Goal: Task Accomplishment & Management: Use online tool/utility

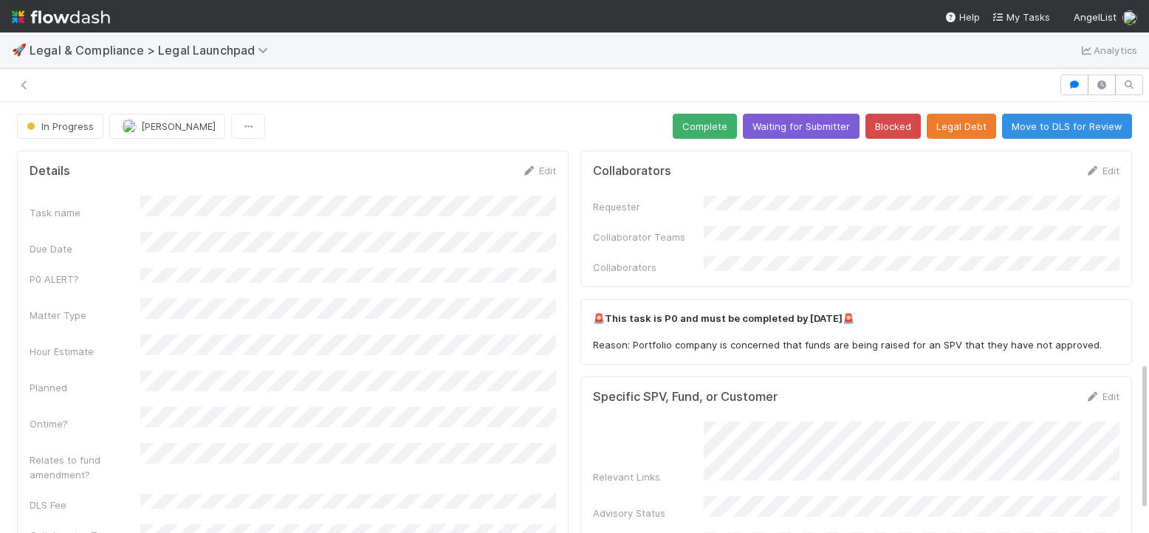
scroll to position [13, 0]
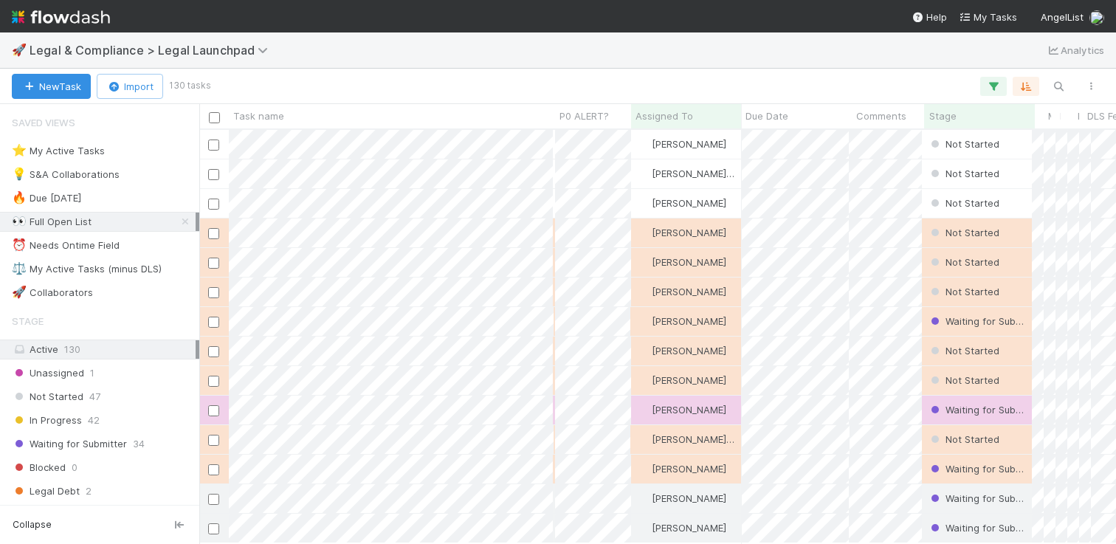
scroll to position [0, 1]
click at [131, 151] on div "⭐ My Active Tasks 28" at bounding box center [104, 151] width 184 height 18
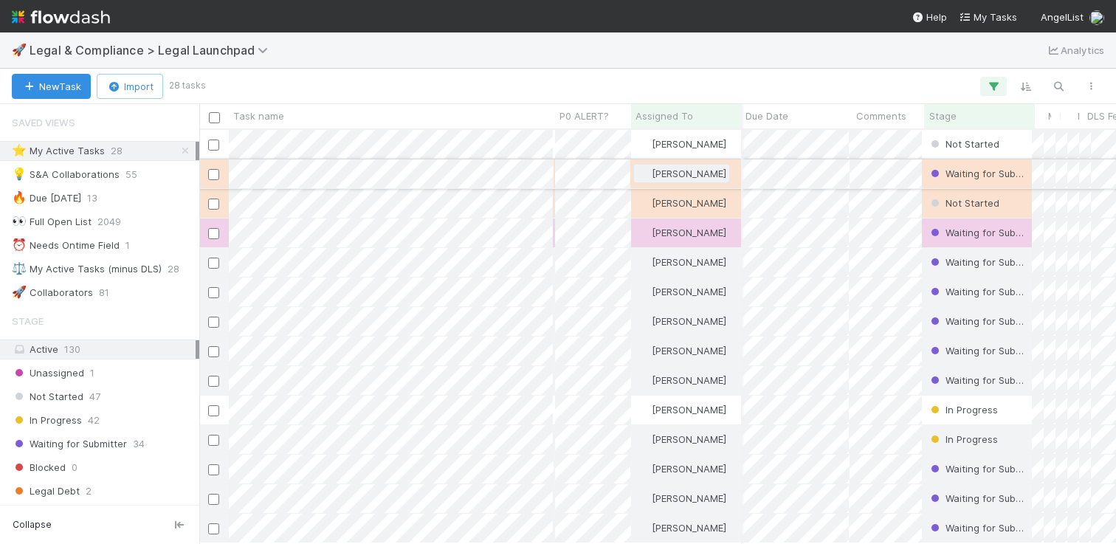
scroll to position [0, 1]
click at [960, 125] on div "Stage" at bounding box center [979, 116] width 111 height 24
click at [952, 118] on span "Stage" at bounding box center [942, 116] width 27 height 15
click at [961, 139] on div "Sort First → Last" at bounding box center [1013, 144] width 168 height 22
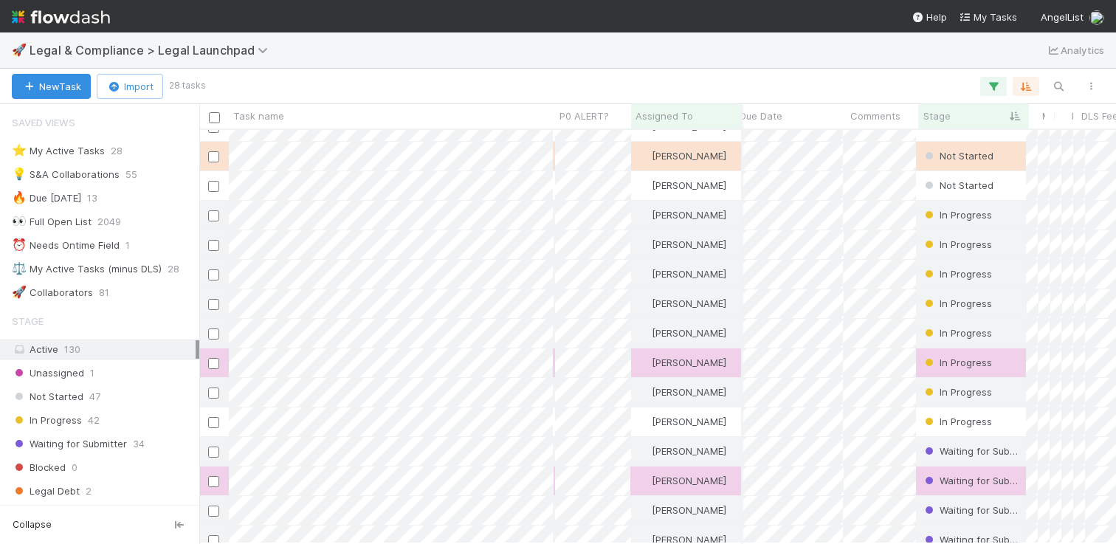
scroll to position [21, 6]
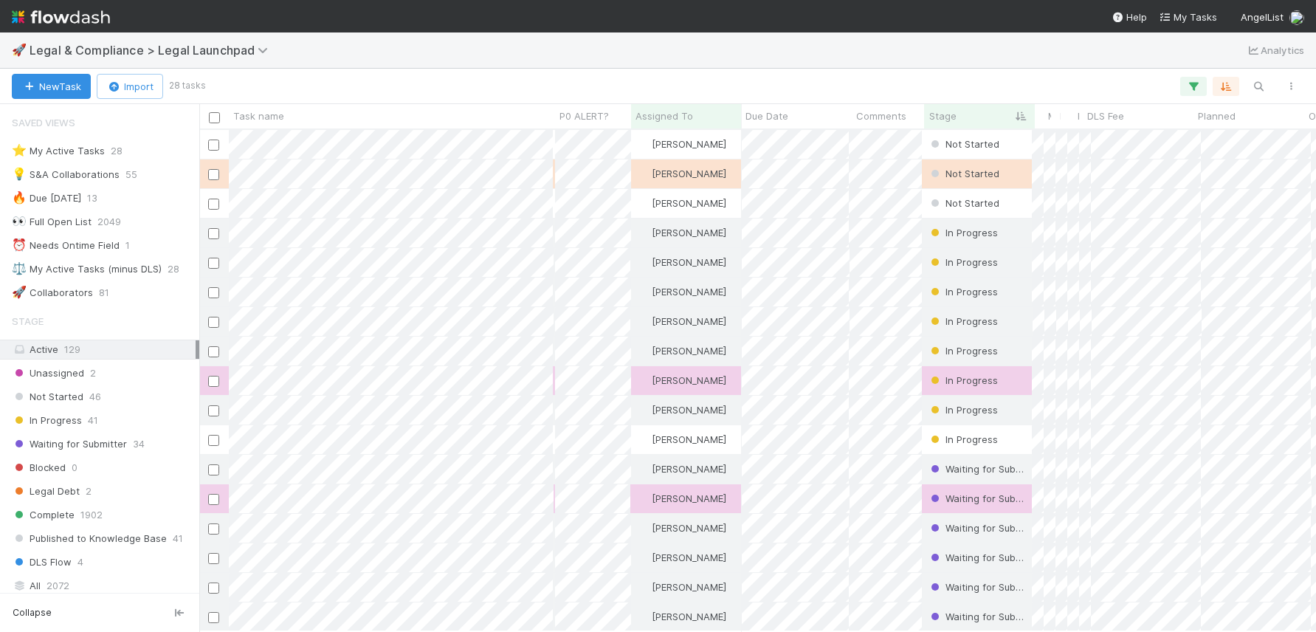
scroll to position [501, 1117]
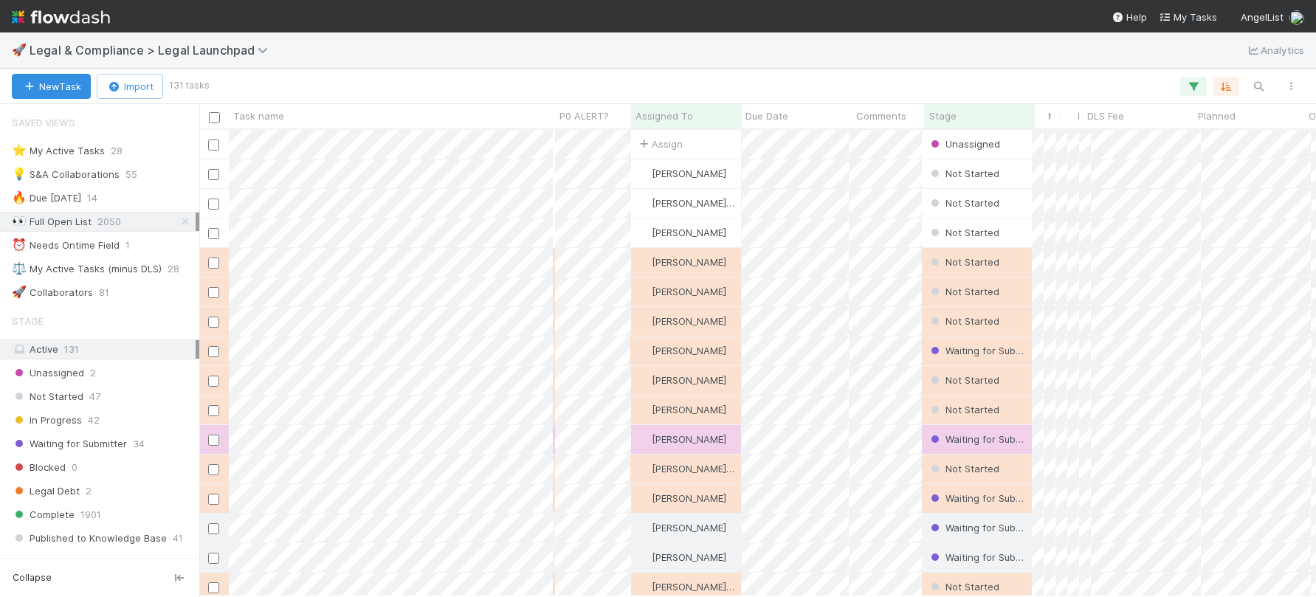
scroll to position [0, 1]
click at [177, 215] on div "👀 Full Open List 2050" at bounding box center [104, 222] width 184 height 18
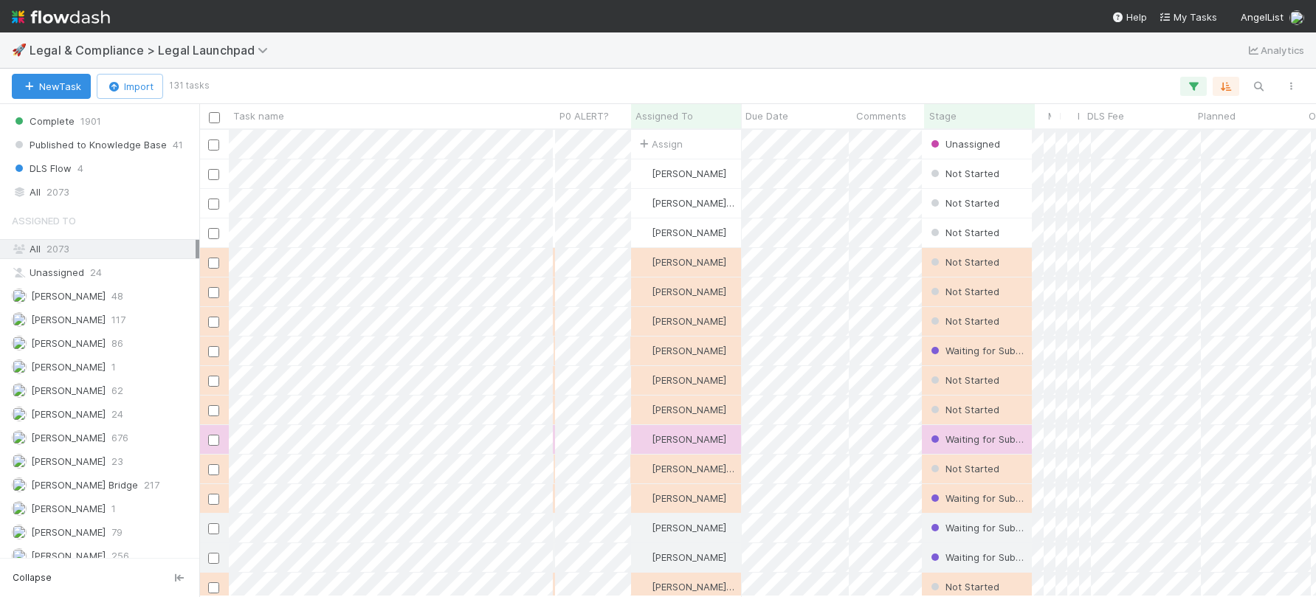
scroll to position [429, 0]
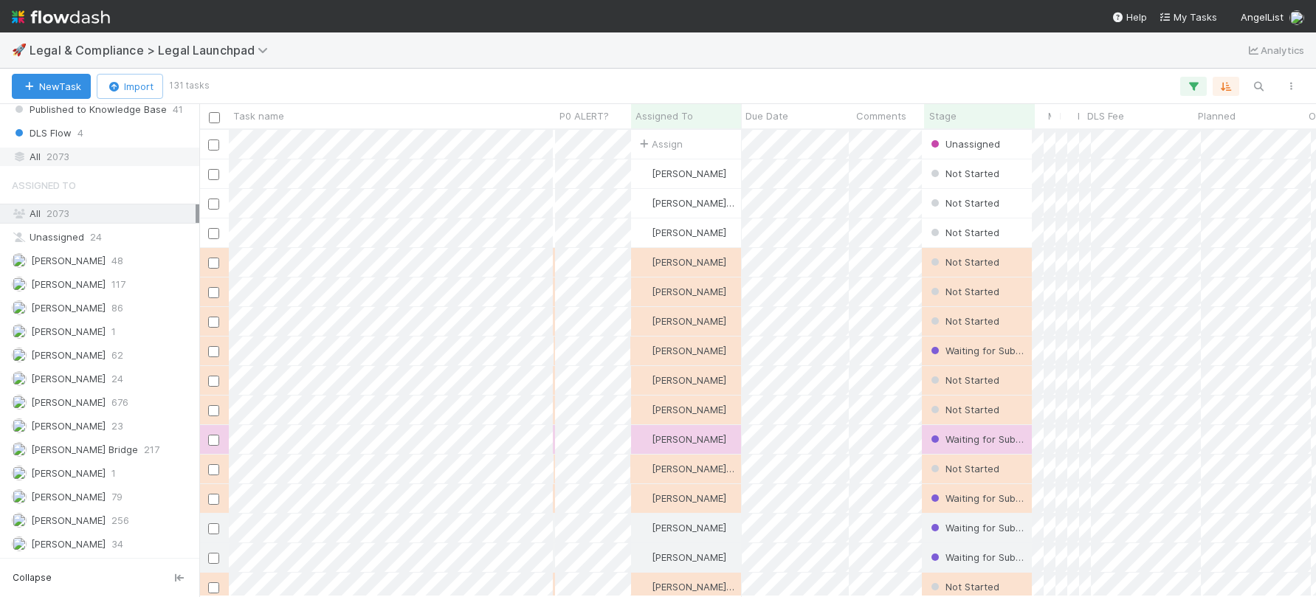
click at [63, 163] on span "2073" at bounding box center [58, 157] width 23 height 18
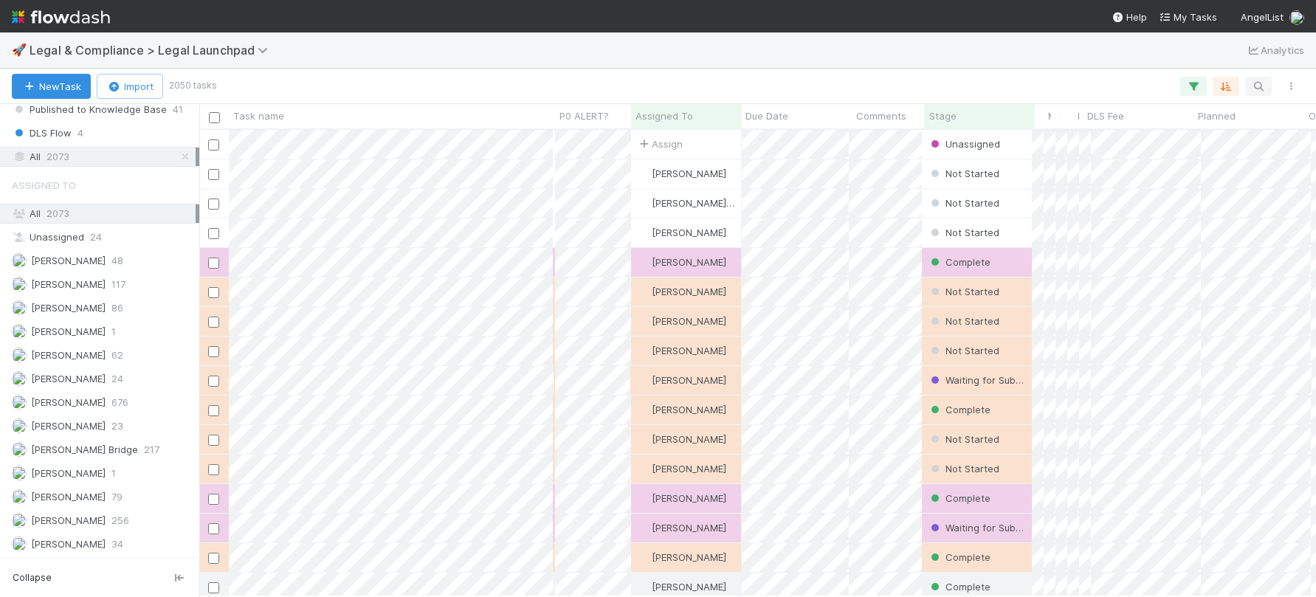
scroll to position [467, 1117]
click at [1260, 85] on icon "button" at bounding box center [1258, 86] width 15 height 13
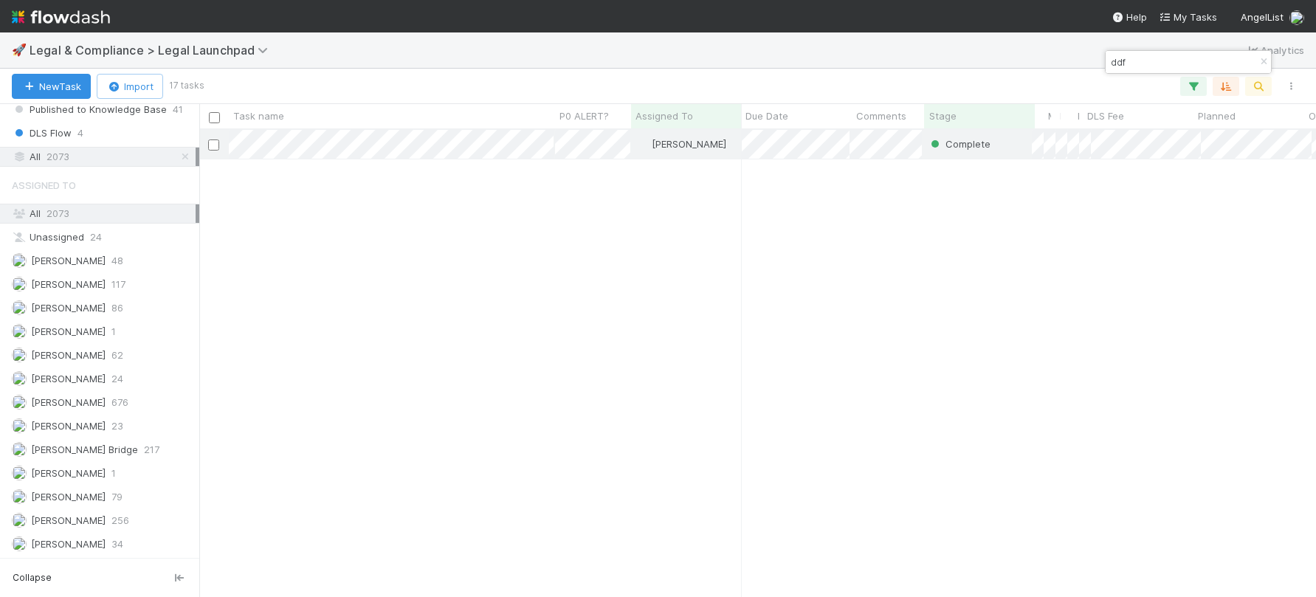
click at [1186, 65] on input "ddf" at bounding box center [1182, 62] width 148 height 18
type input "demo"
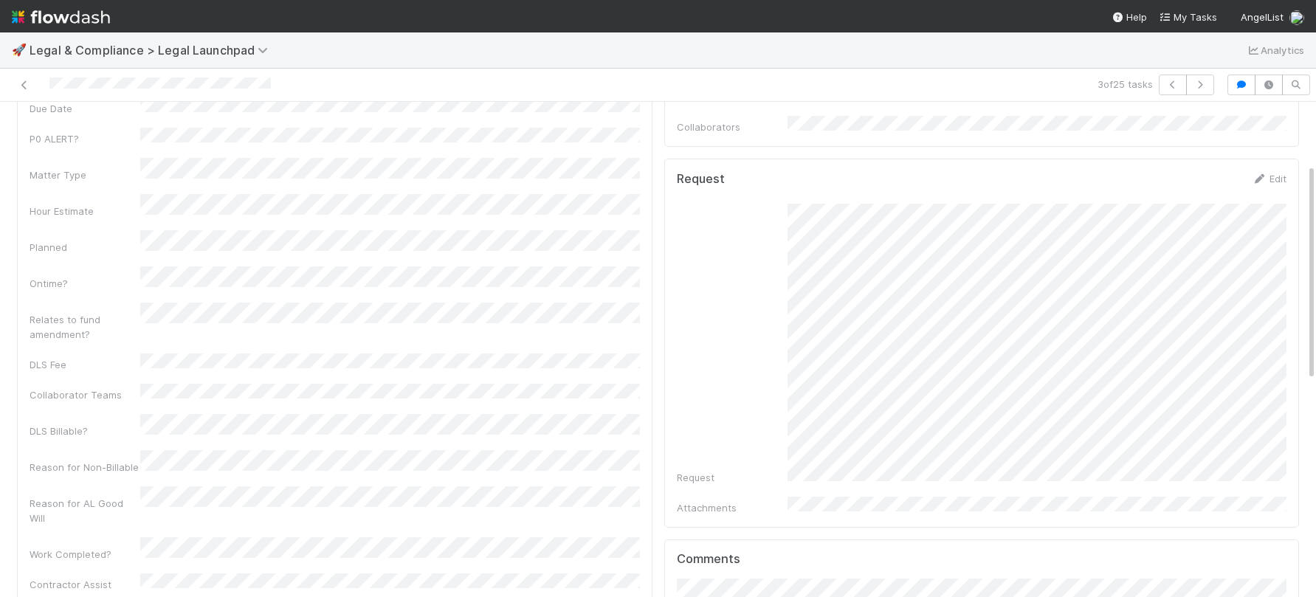
scroll to position [141, 0]
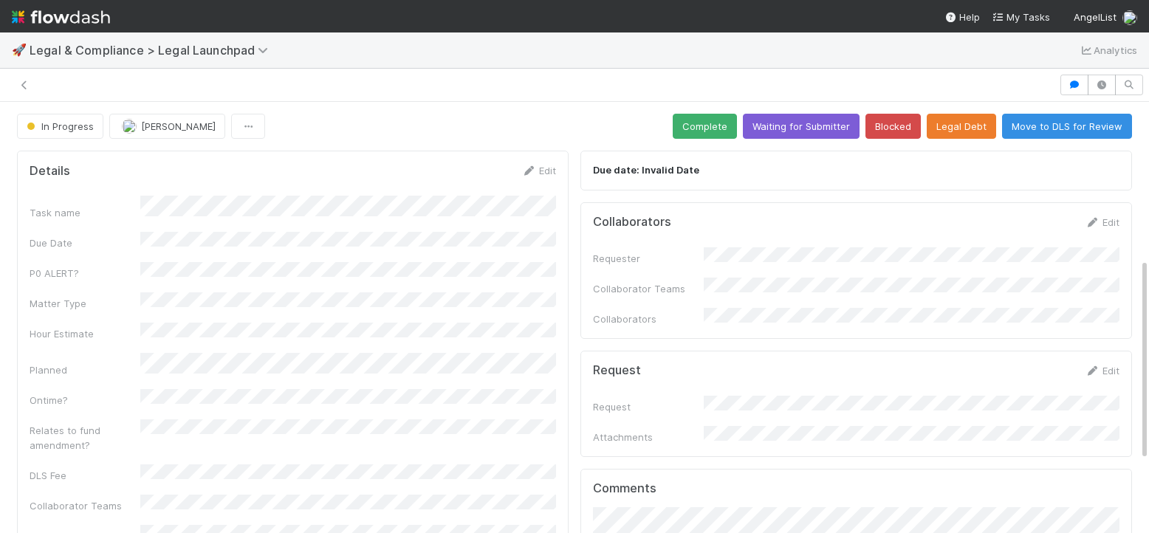
scroll to position [333, 0]
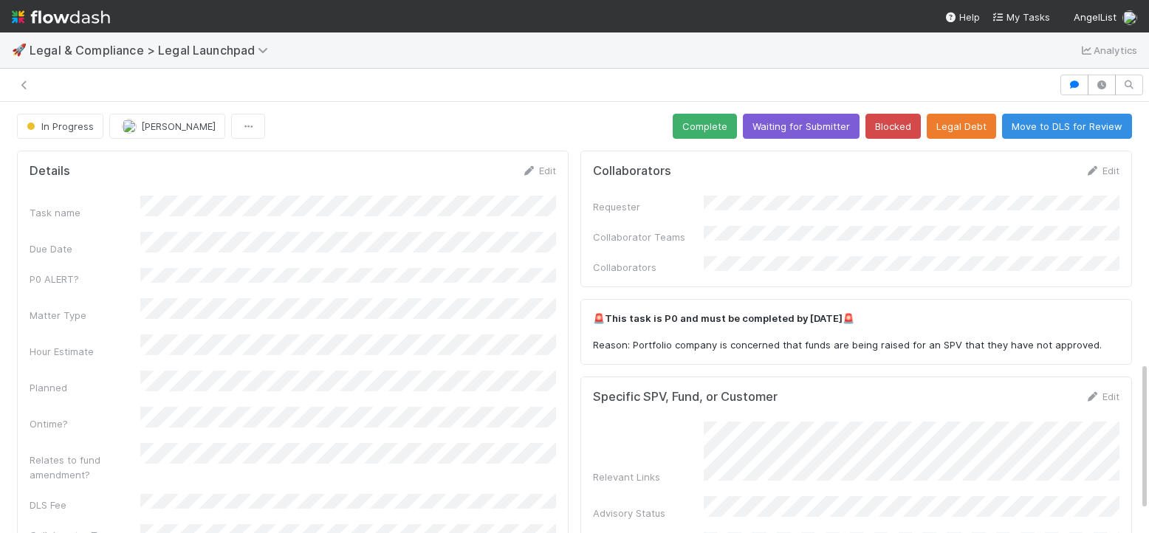
scroll to position [13, 0]
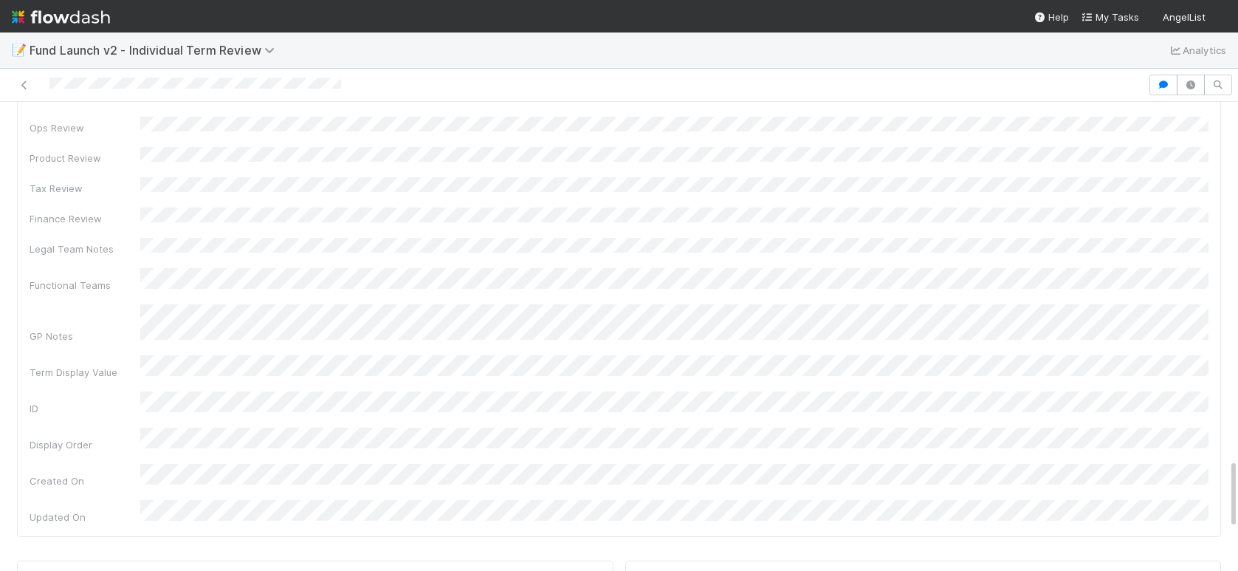
scroll to position [2382, 0]
click at [714, 391] on span "[PERSON_NAME]" at bounding box center [713, 394] width 75 height 12
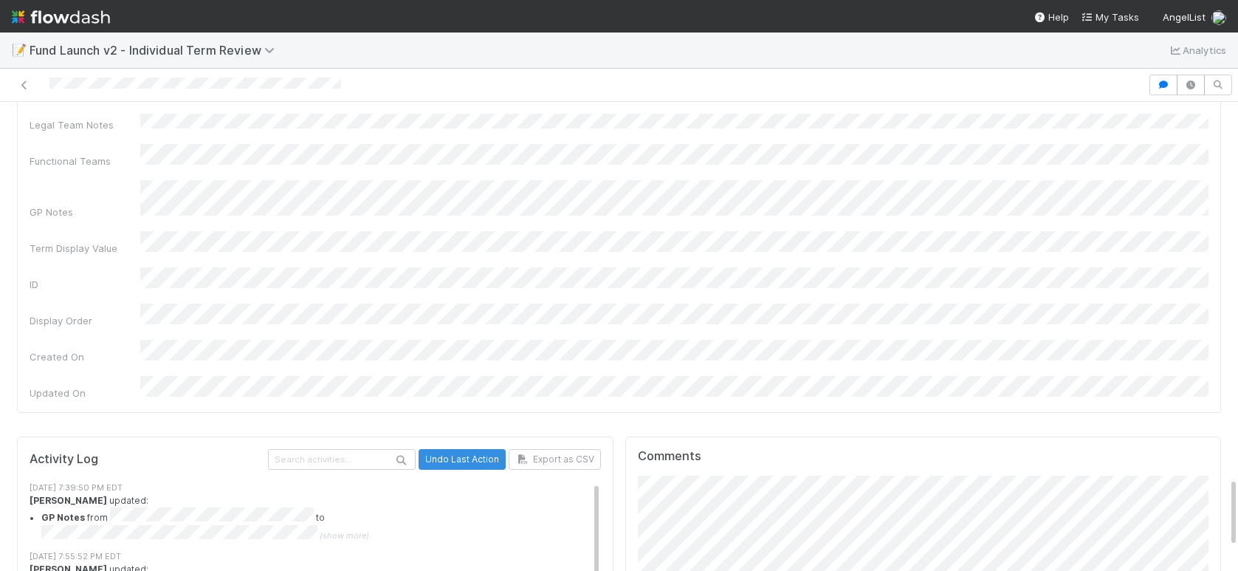
drag, startPoint x: 699, startPoint y: 397, endPoint x: 714, endPoint y: 389, distance: 16.9
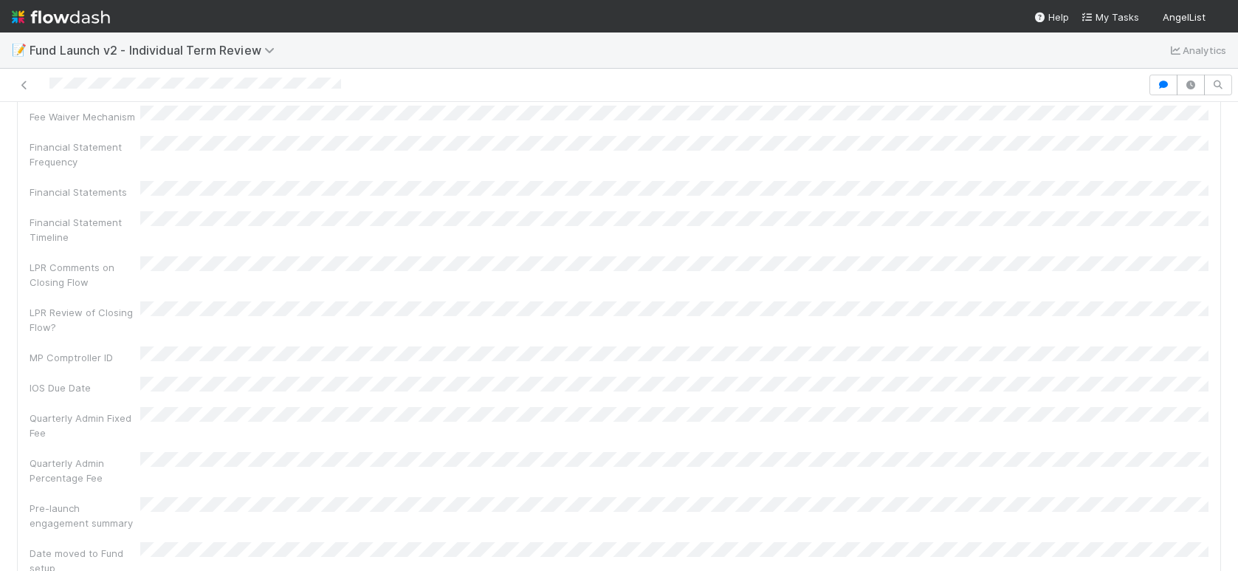
scroll to position [2678, 0]
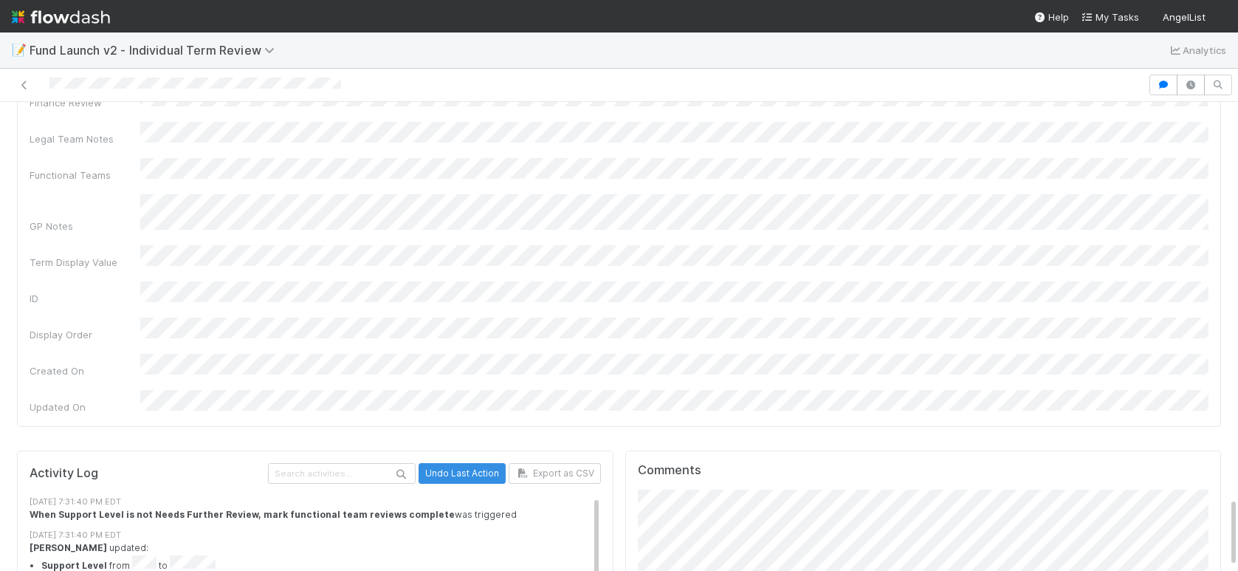
scroll to position [2648, 0]
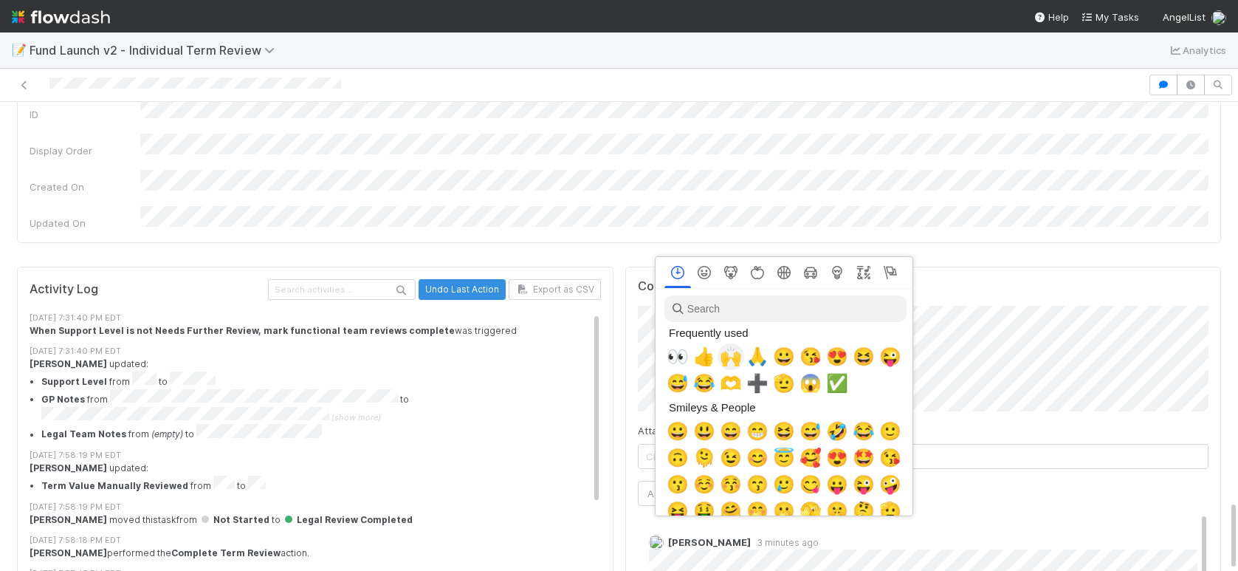
click at [733, 356] on span "🙌" at bounding box center [731, 356] width 22 height 21
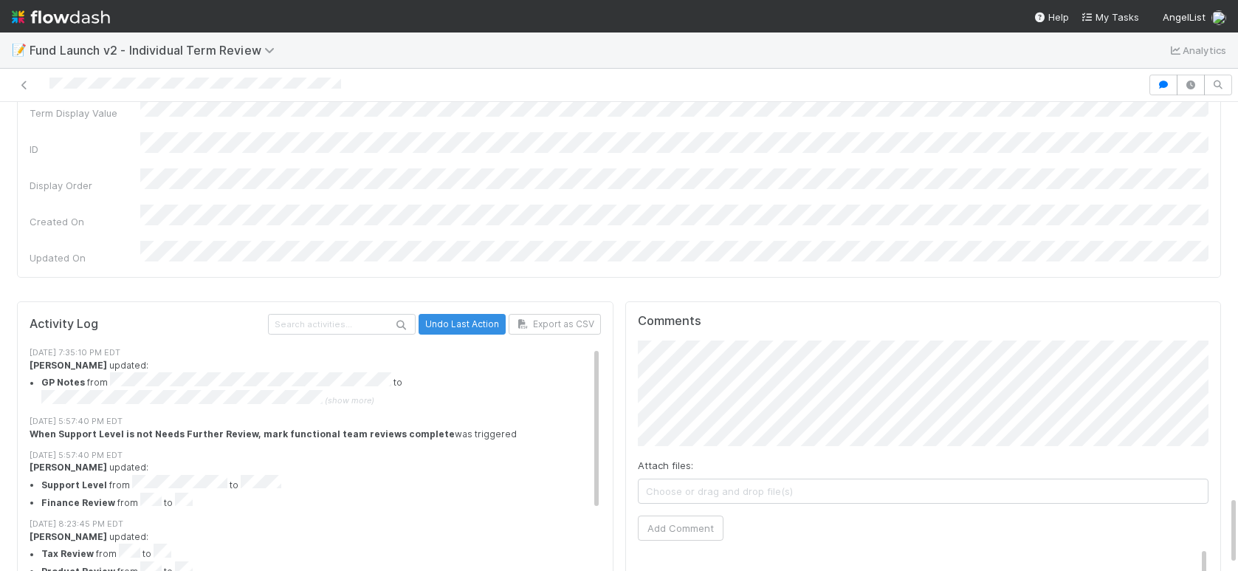
scroll to position [2645, 0]
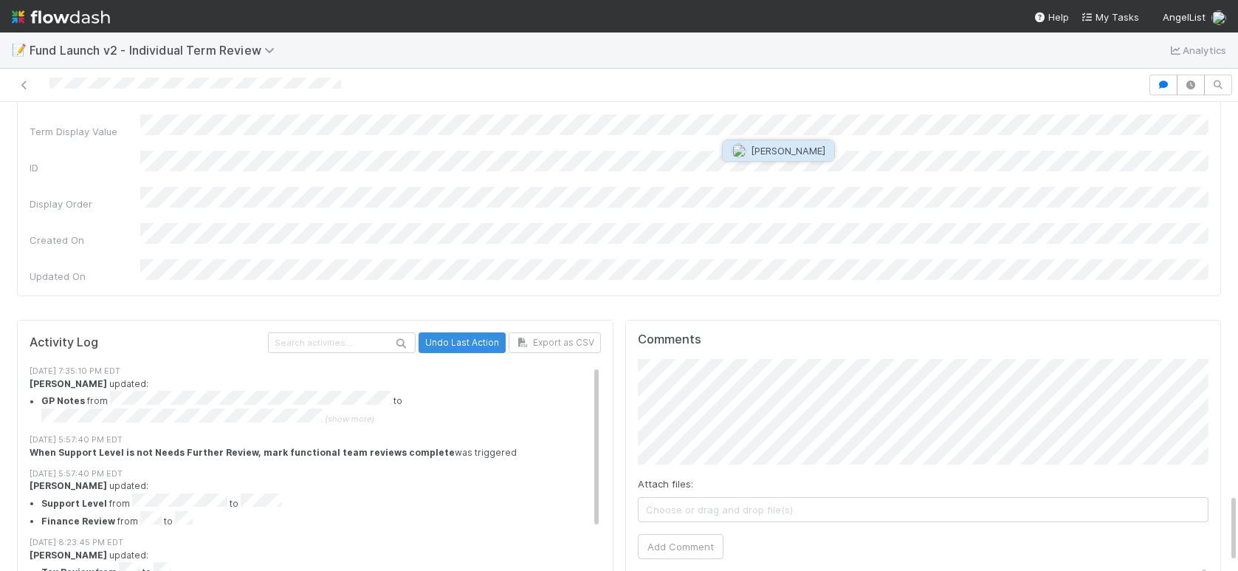
click at [794, 151] on span "Sarah Zheng" at bounding box center [788, 151] width 75 height 12
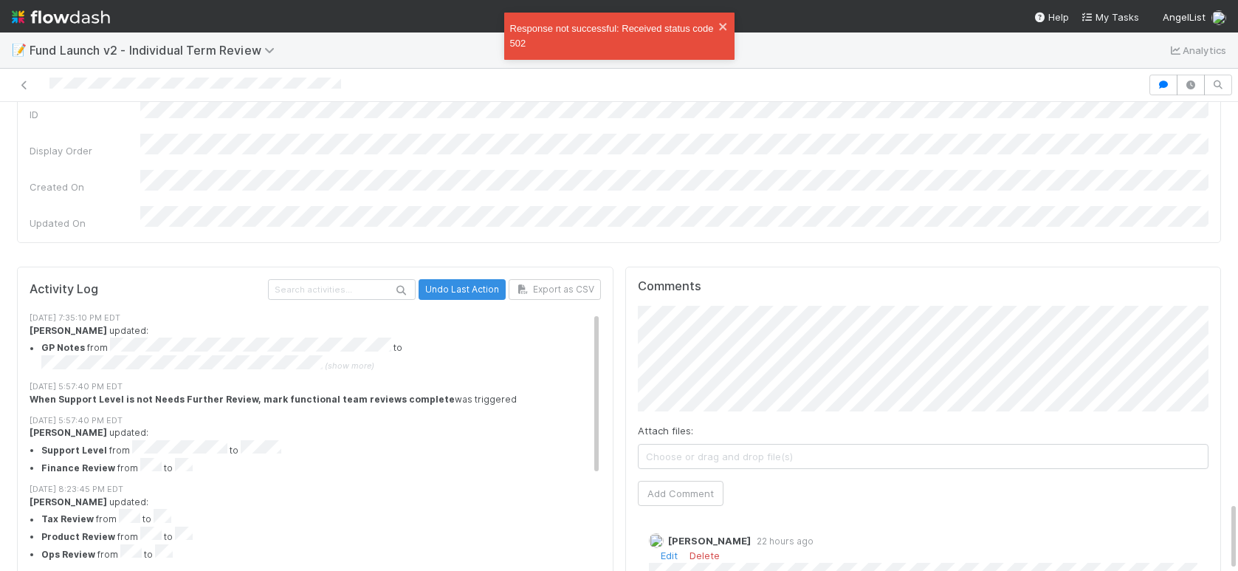
scroll to position [2660, 0]
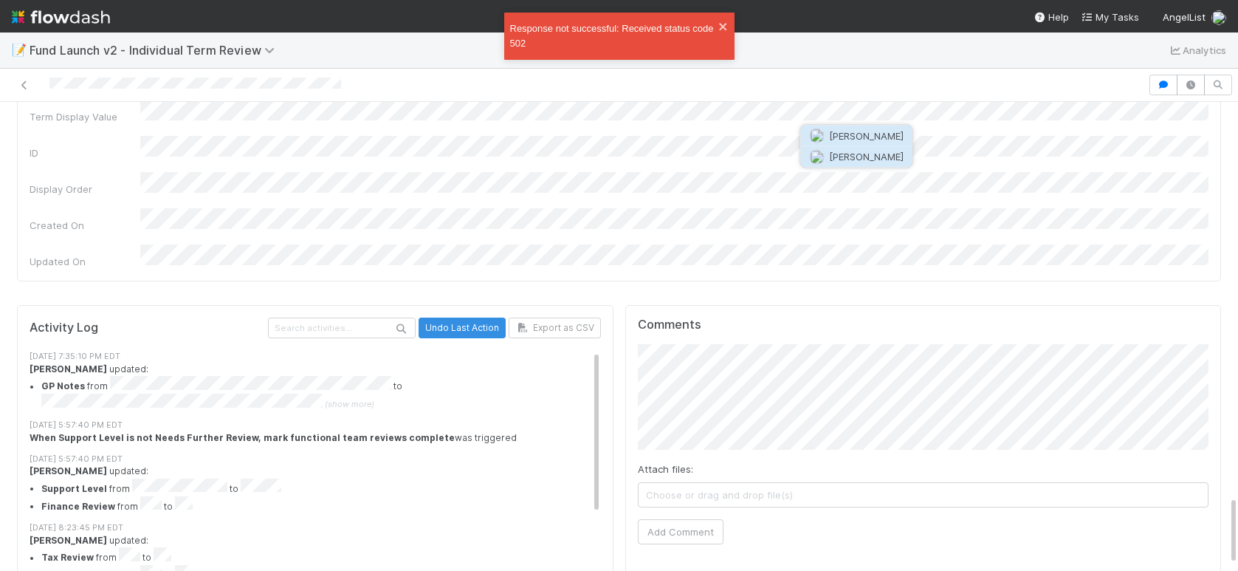
click at [864, 162] on button "[PERSON_NAME]" at bounding box center [856, 156] width 111 height 21
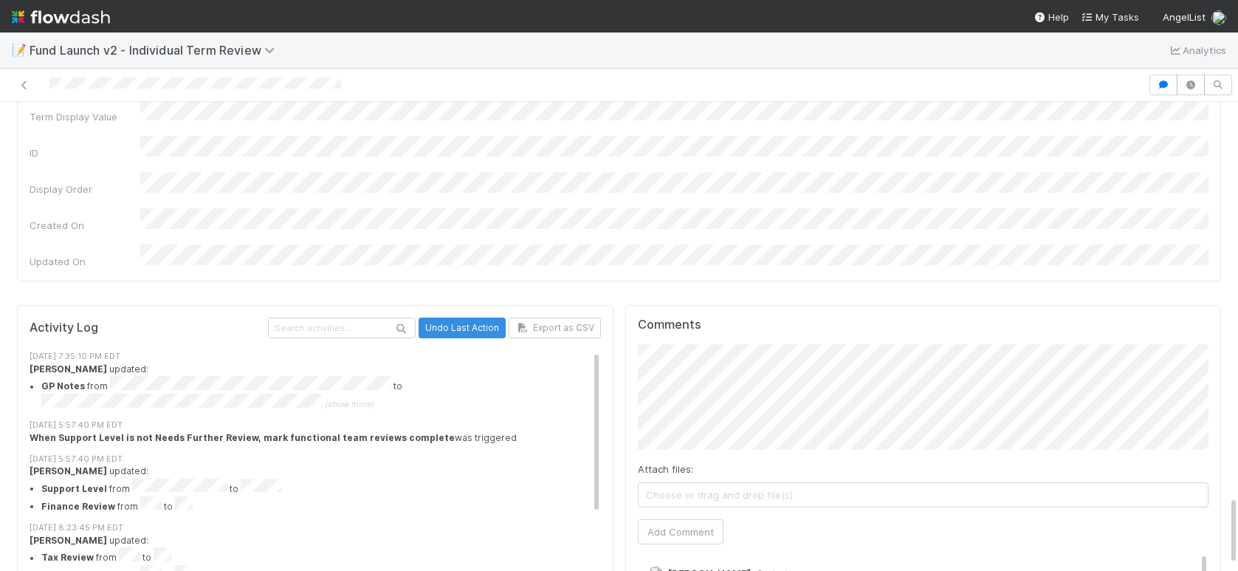
scroll to position [0, 0]
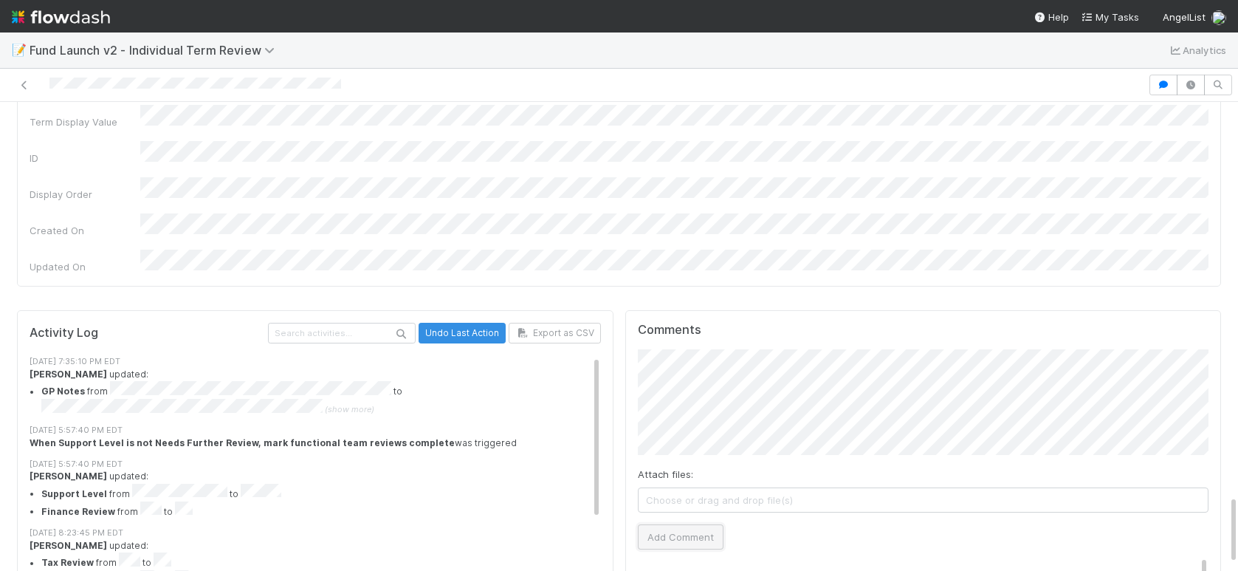
click at [709, 524] on button "Add Comment" at bounding box center [681, 536] width 86 height 25
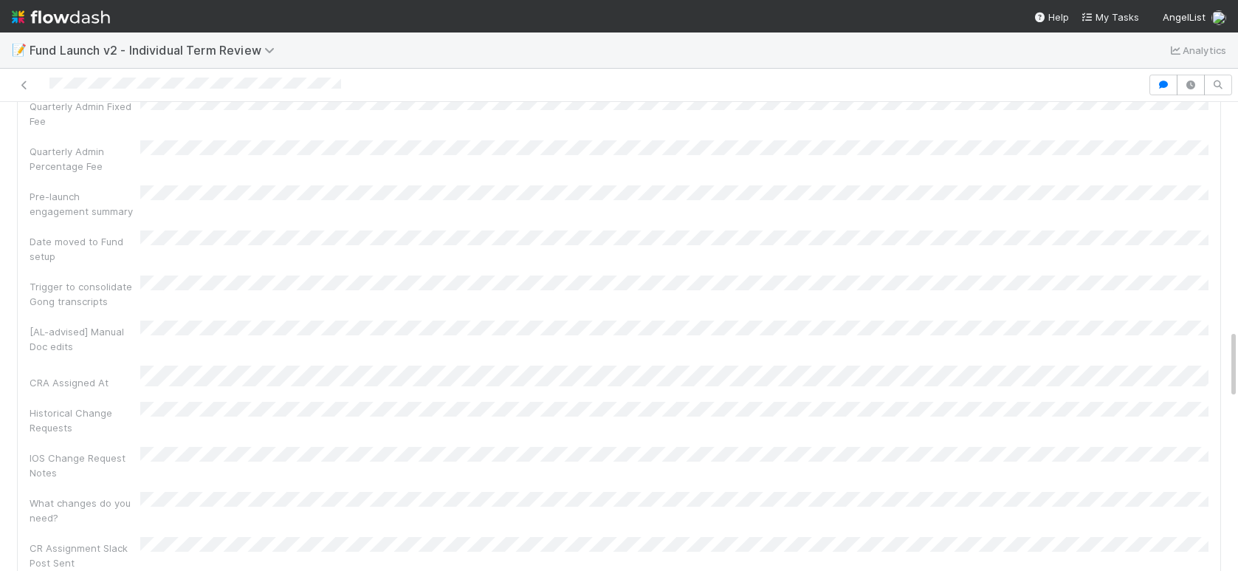
scroll to position [1588, 0]
click at [1190, 442] on link "Edit" at bounding box center [1191, 448] width 35 height 12
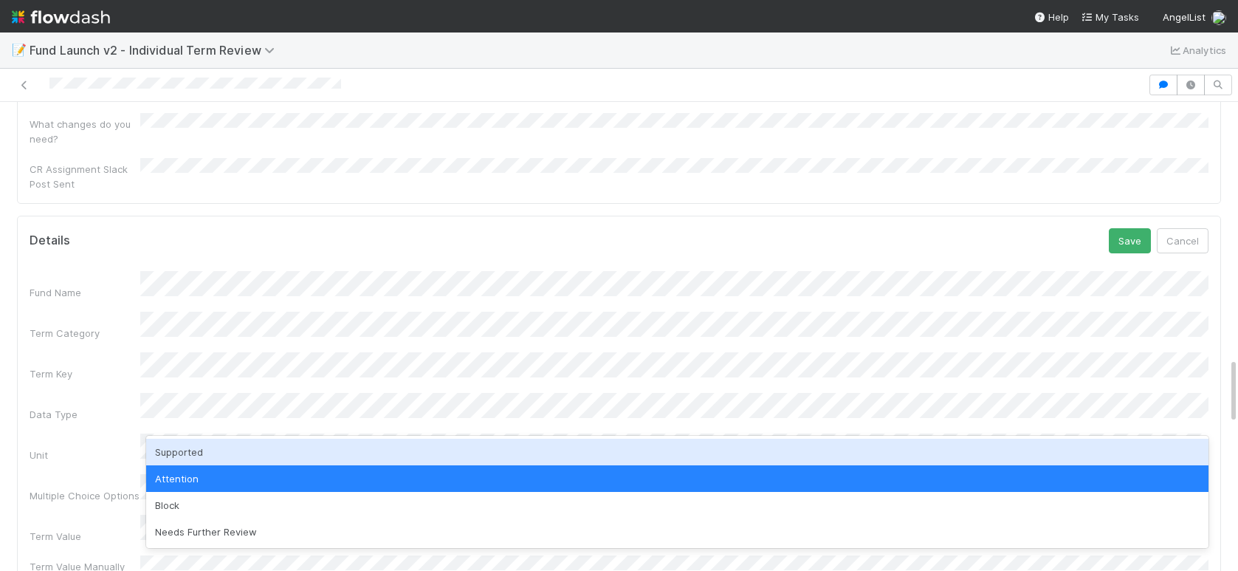
click at [232, 443] on div "Supported" at bounding box center [677, 452] width 1062 height 27
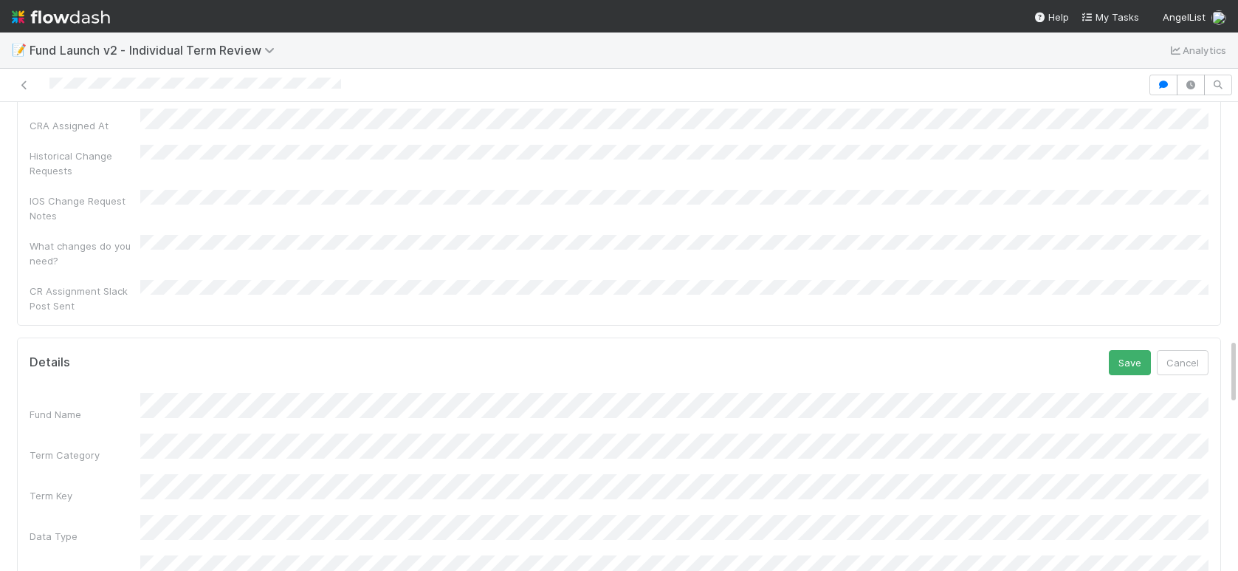
scroll to position [1667, 0]
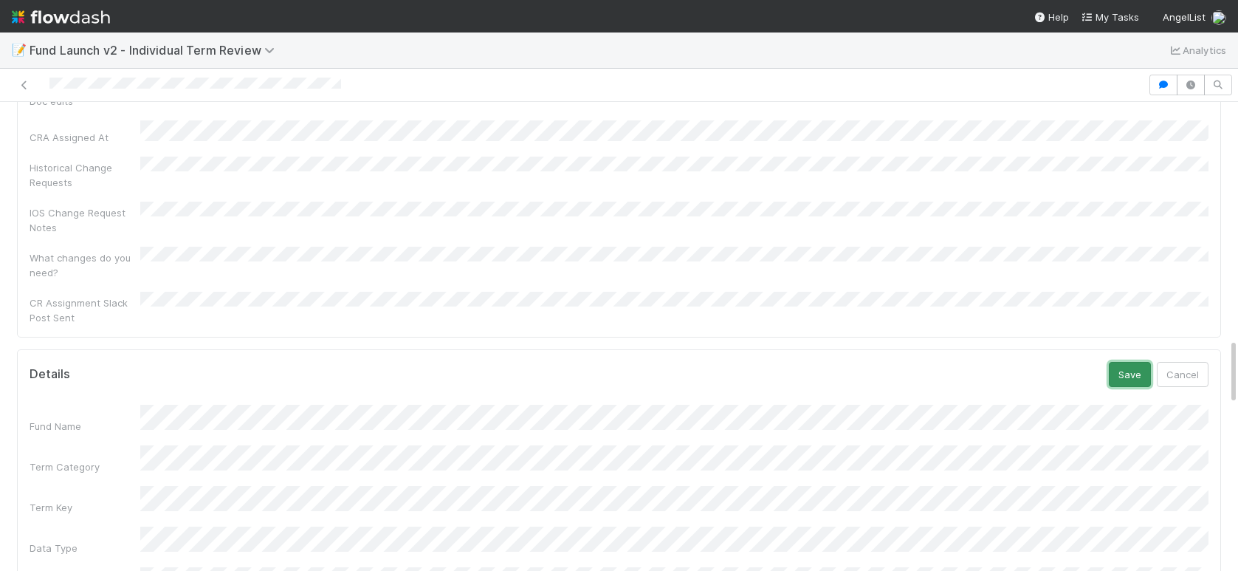
click at [1126, 362] on button "Save" at bounding box center [1130, 374] width 42 height 25
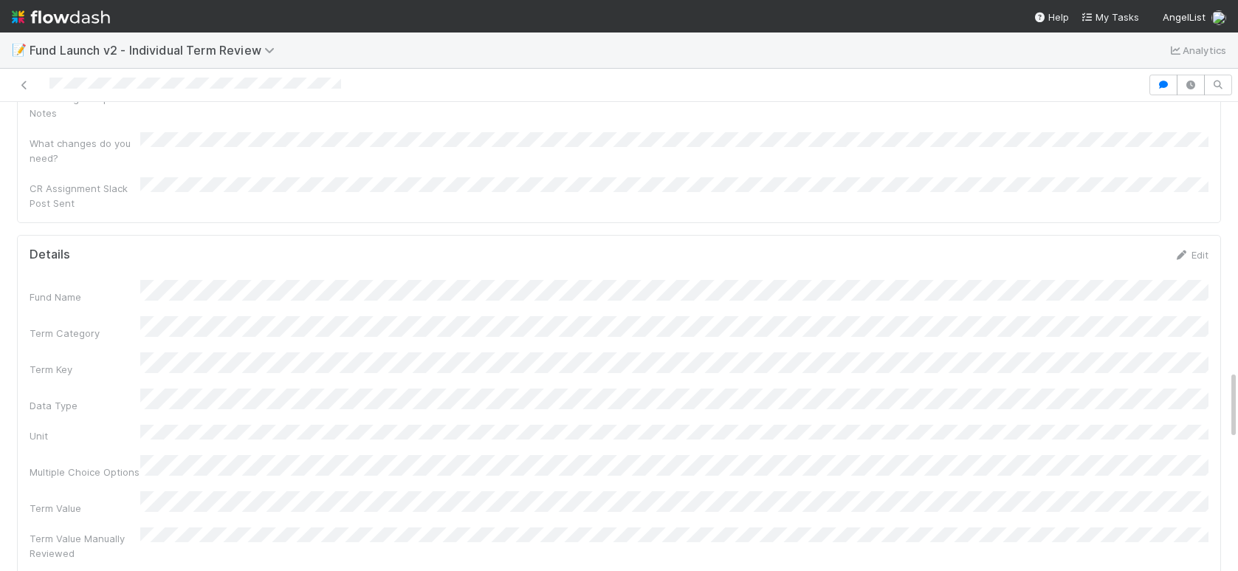
scroll to position [1842, 0]
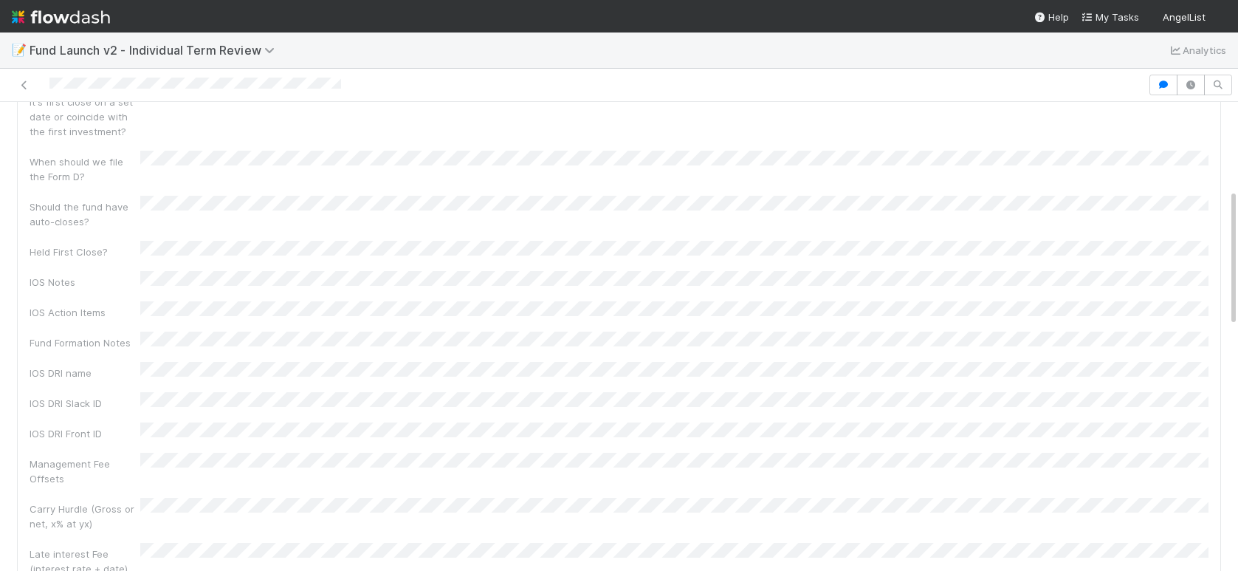
scroll to position [1865, 0]
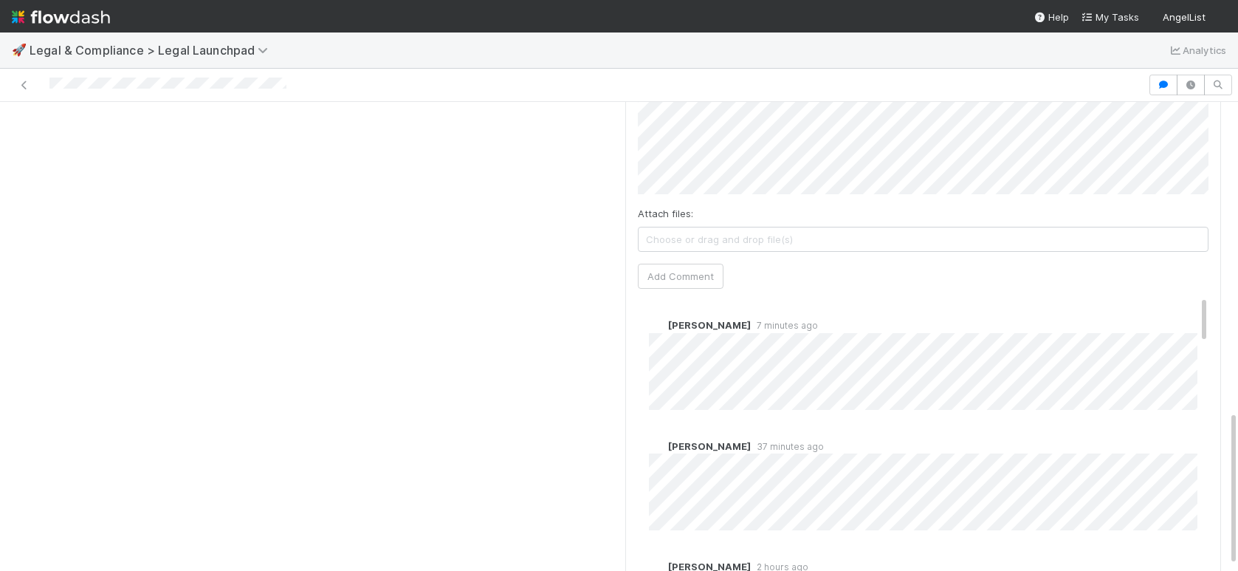
scroll to position [1, 0]
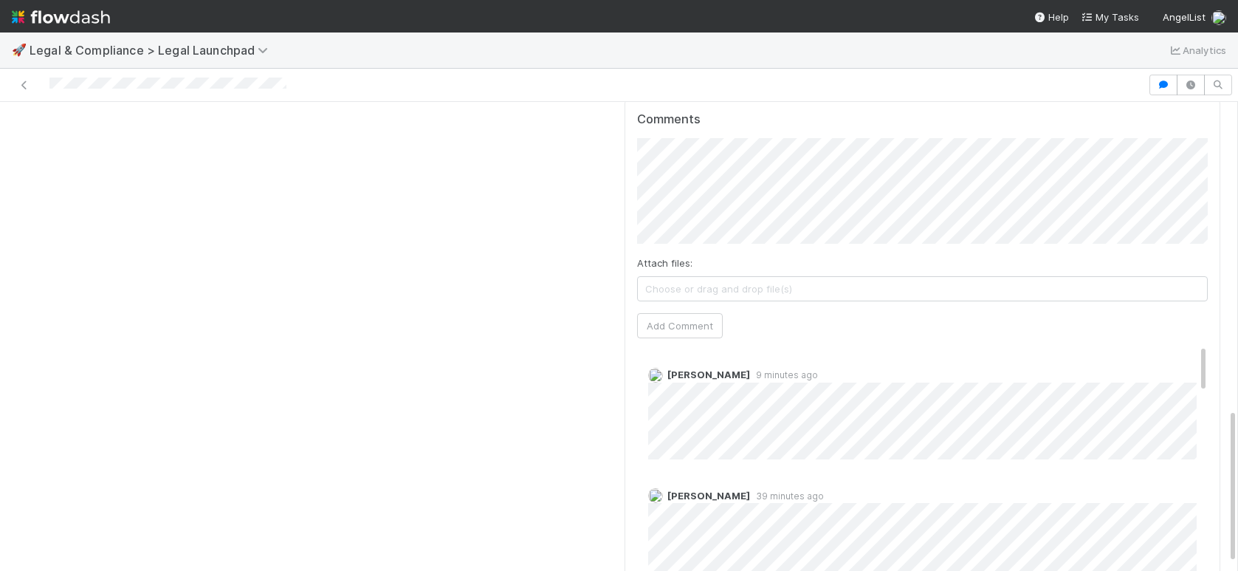
scroll to position [938, 0]
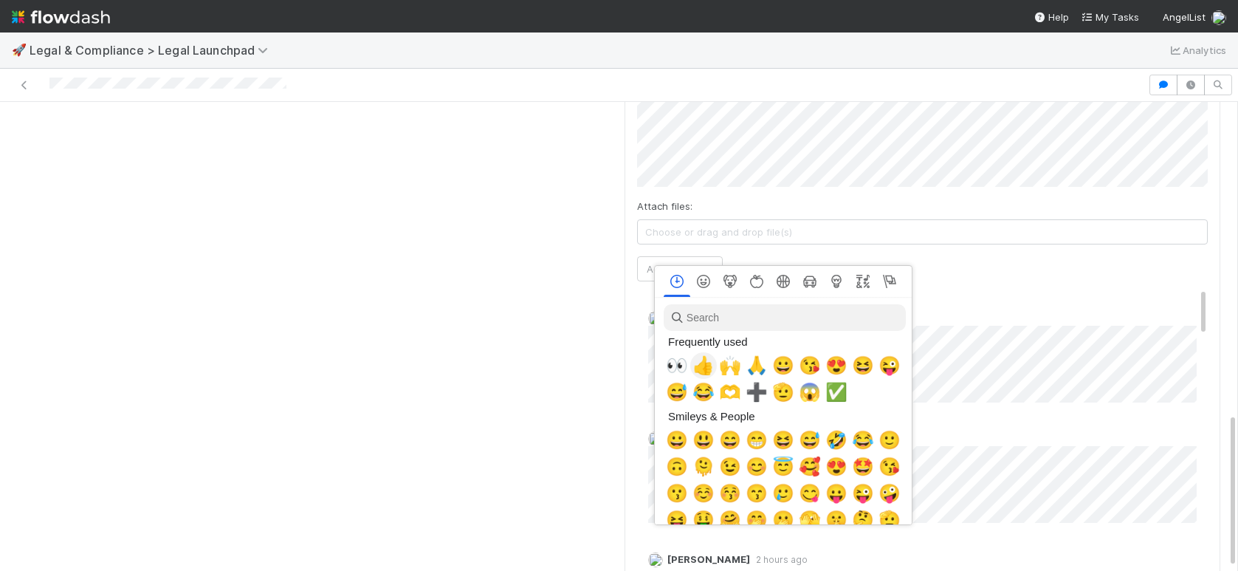
click at [706, 362] on span "👍" at bounding box center [703, 365] width 22 height 21
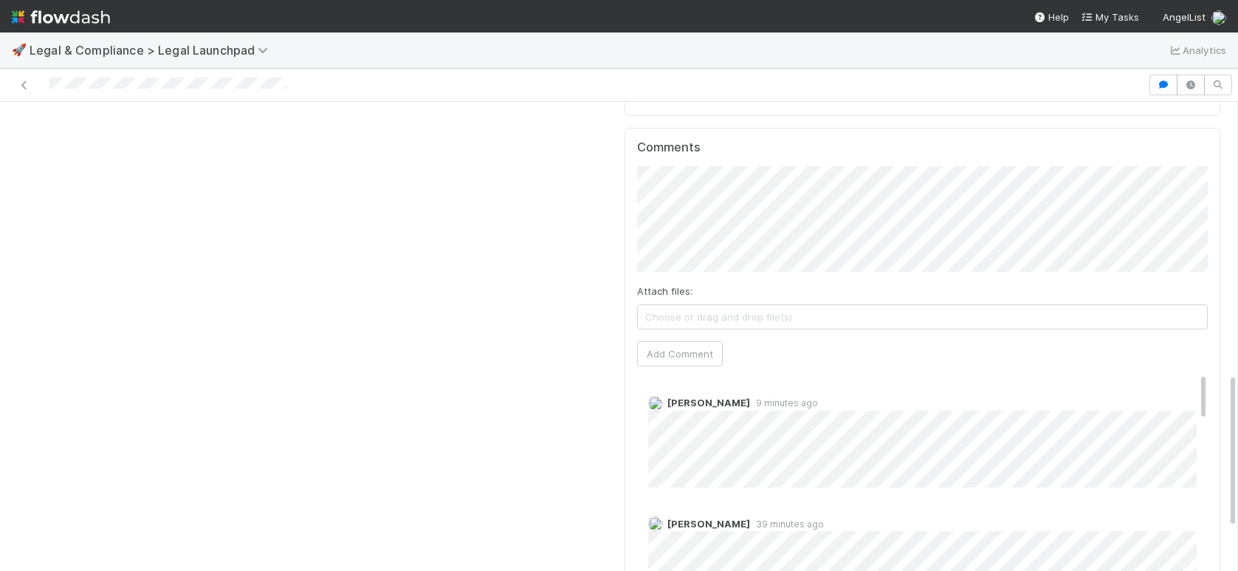
scroll to position [740, 0]
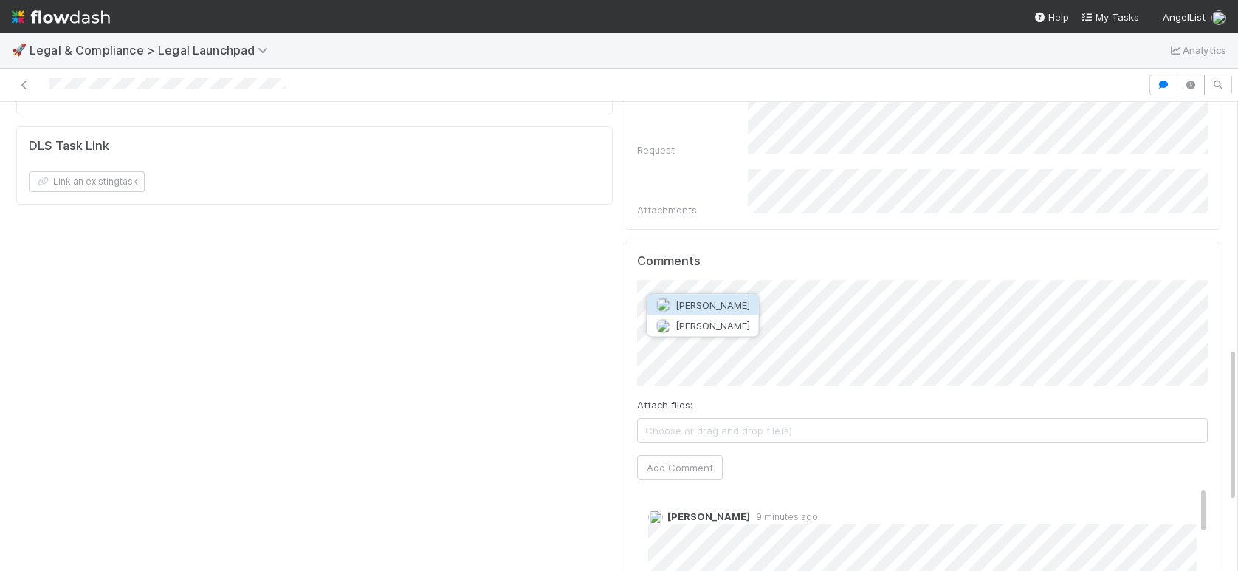
click at [721, 296] on button "[PERSON_NAME]" at bounding box center [702, 305] width 111 height 21
click at [684, 455] on button "Add Comment" at bounding box center [680, 467] width 86 height 25
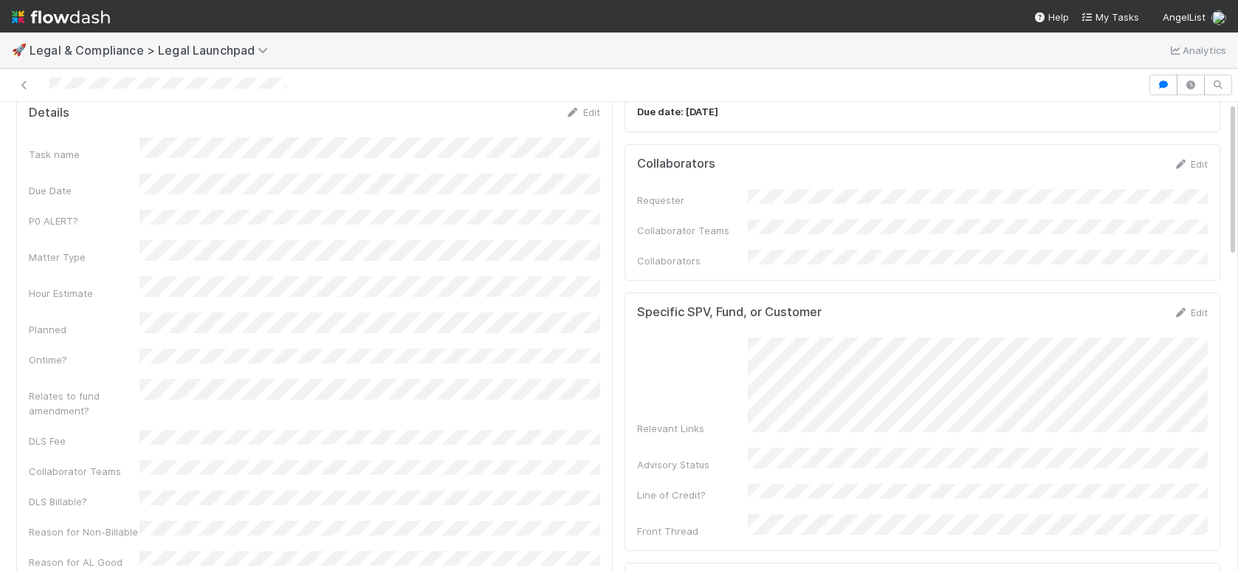
scroll to position [0, 0]
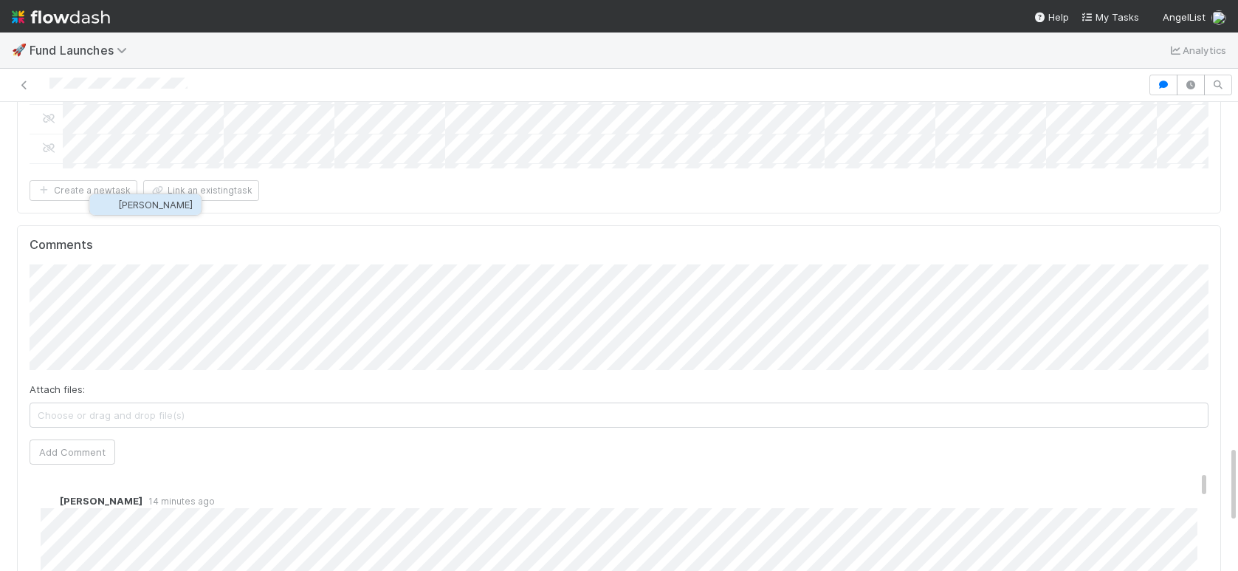
scroll to position [2070, 0]
click at [147, 210] on button "[PERSON_NAME]" at bounding box center [145, 204] width 111 height 21
drag, startPoint x: 93, startPoint y: 353, endPoint x: 94, endPoint y: 332, distance: 20.7
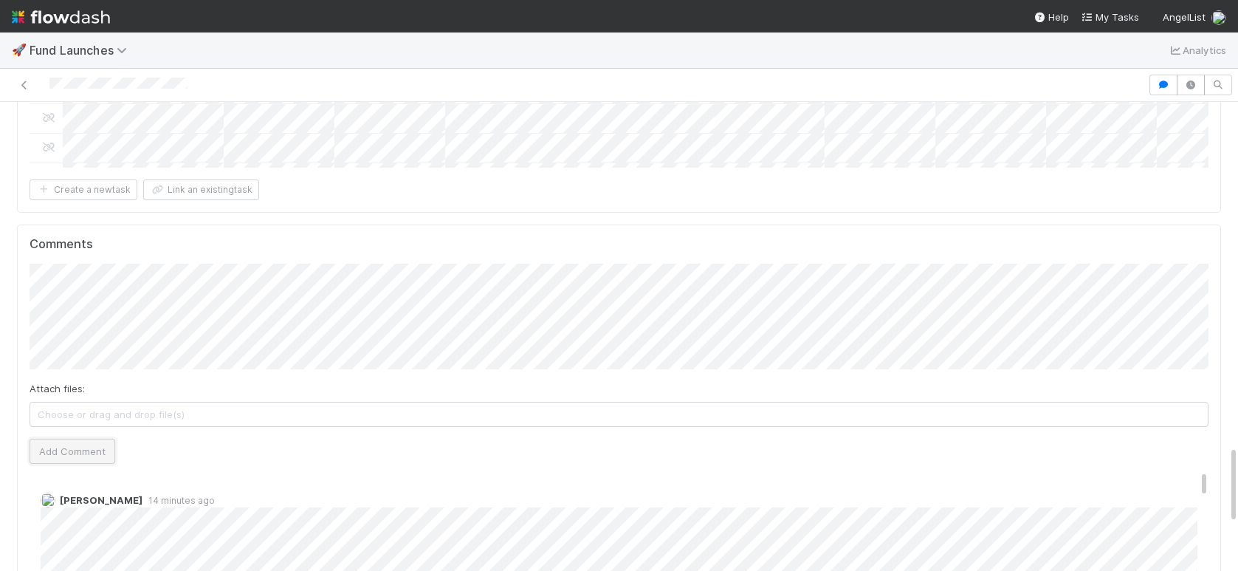
click at [94, 439] on button "Add Comment" at bounding box center [73, 451] width 86 height 25
